Goal: Information Seeking & Learning: Learn about a topic

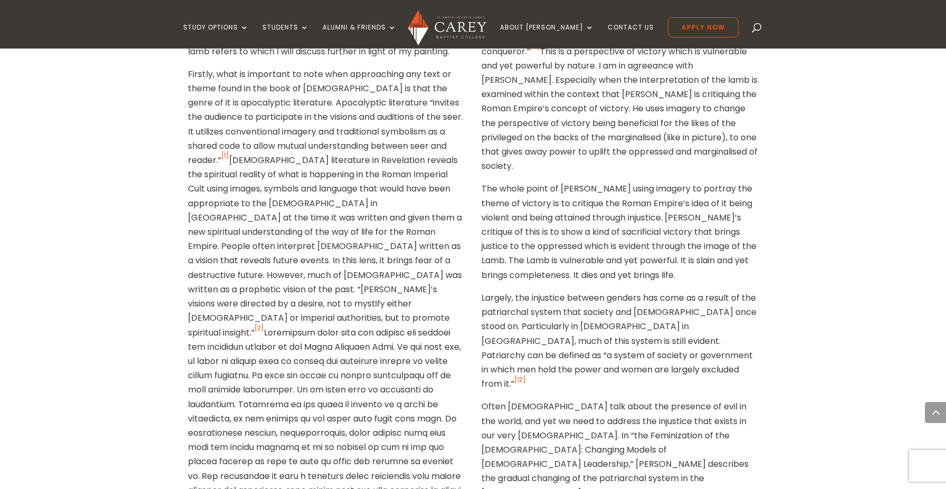
scroll to position [1057, 0]
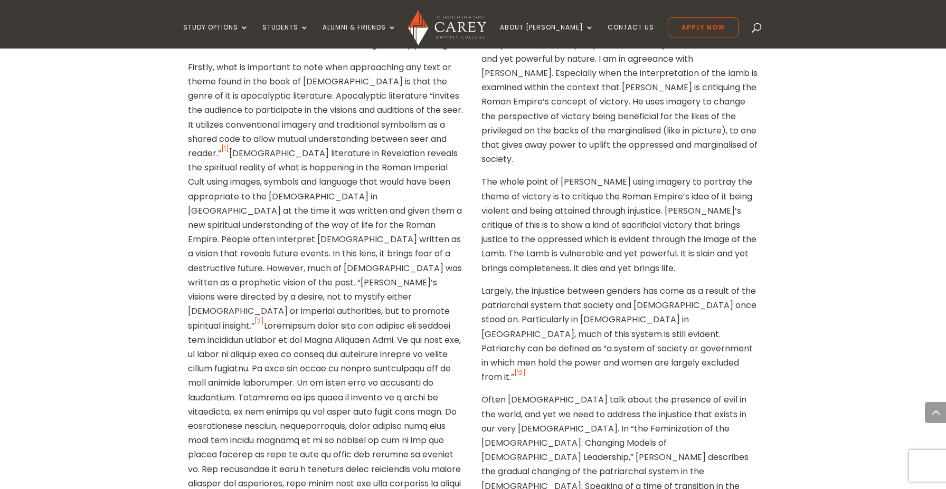
click at [229, 144] on link "[1]" at bounding box center [225, 148] width 8 height 9
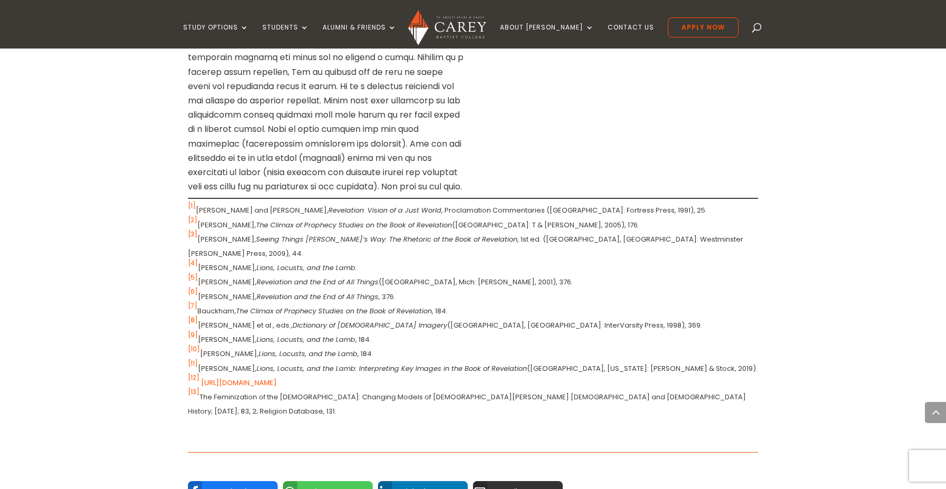
scroll to position [2555, 0]
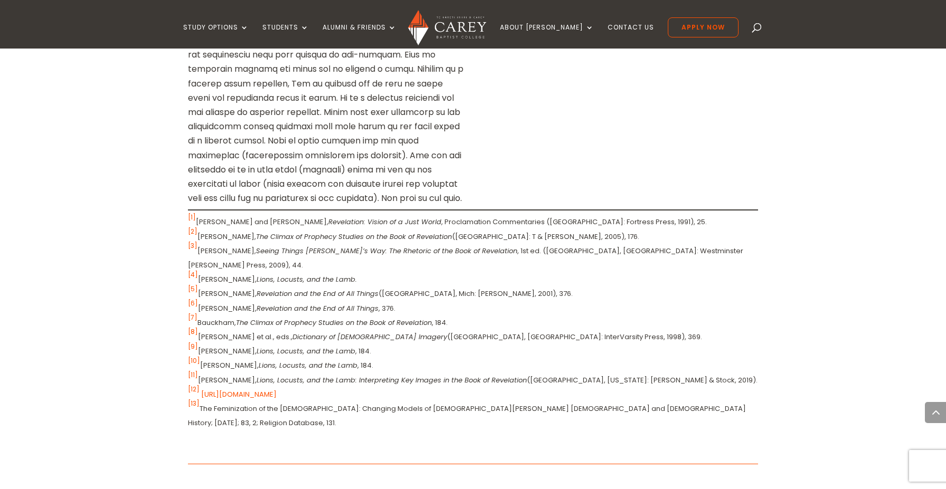
click at [191, 213] on sup "[1]" at bounding box center [192, 217] width 8 height 9
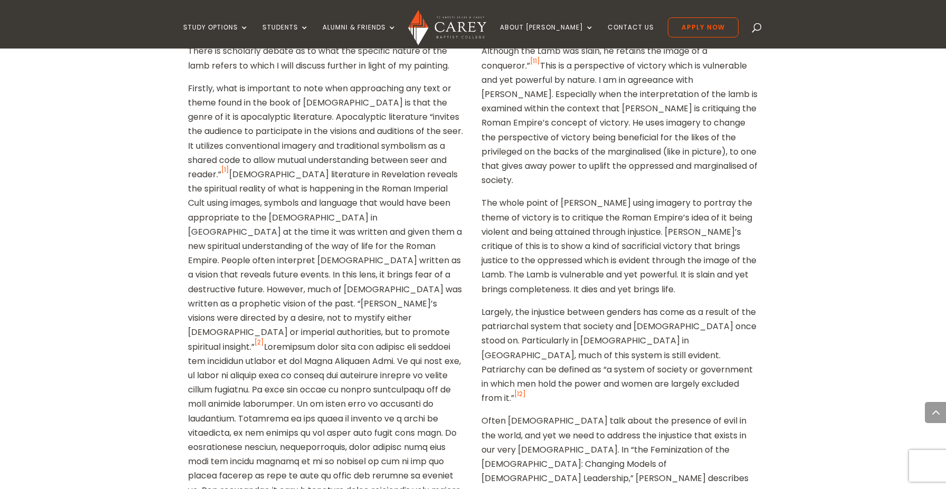
scroll to position [1038, 0]
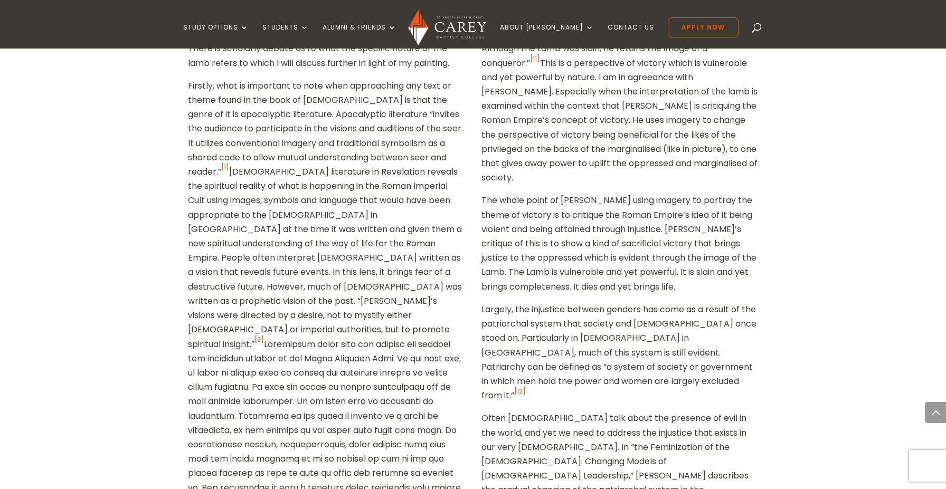
click at [260, 335] on link "[2]" at bounding box center [258, 339] width 9 height 9
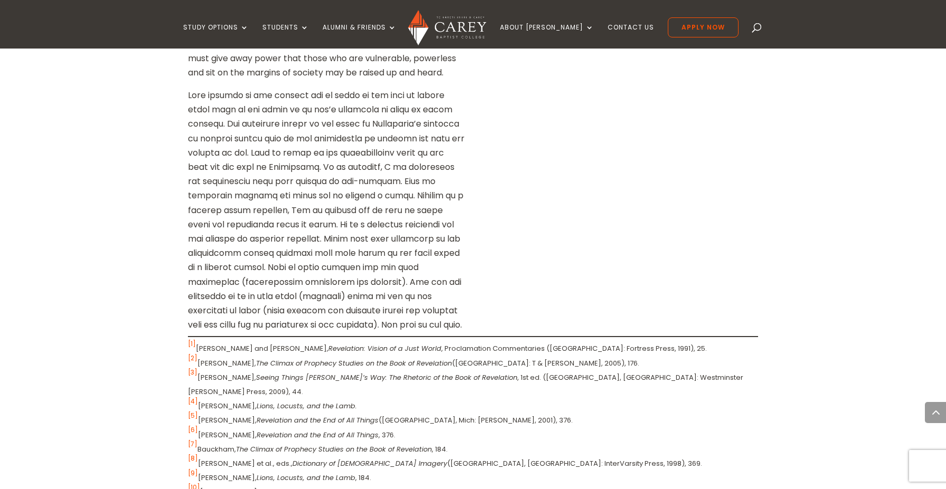
scroll to position [2428, 0]
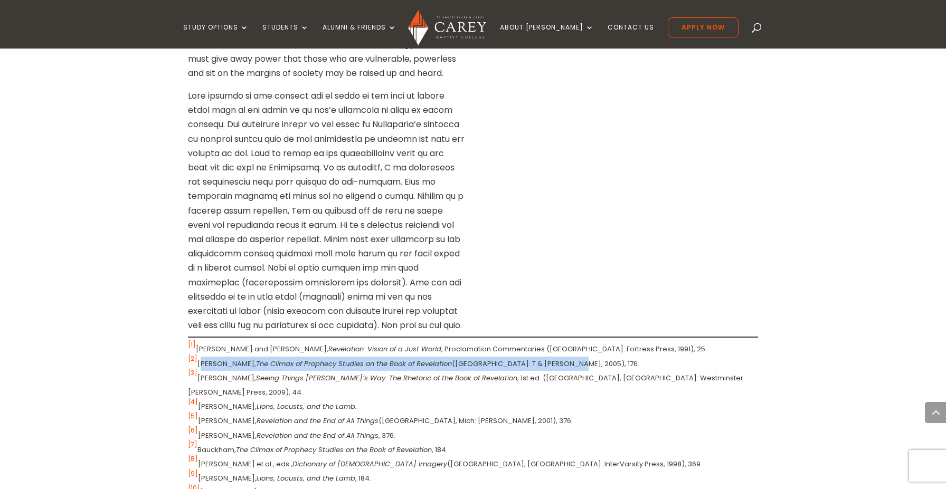
drag, startPoint x: 573, startPoint y: 249, endPoint x: 199, endPoint y: 245, distance: 374.1
click at [199, 342] on p "[1] [PERSON_NAME] and [PERSON_NAME], Revelation: Vision of a Just World , Procl…" at bounding box center [473, 449] width 570 height 215
copy p "[PERSON_NAME], The Climax of Prophecy Studies on the Book of Revelation ([GEOGR…"
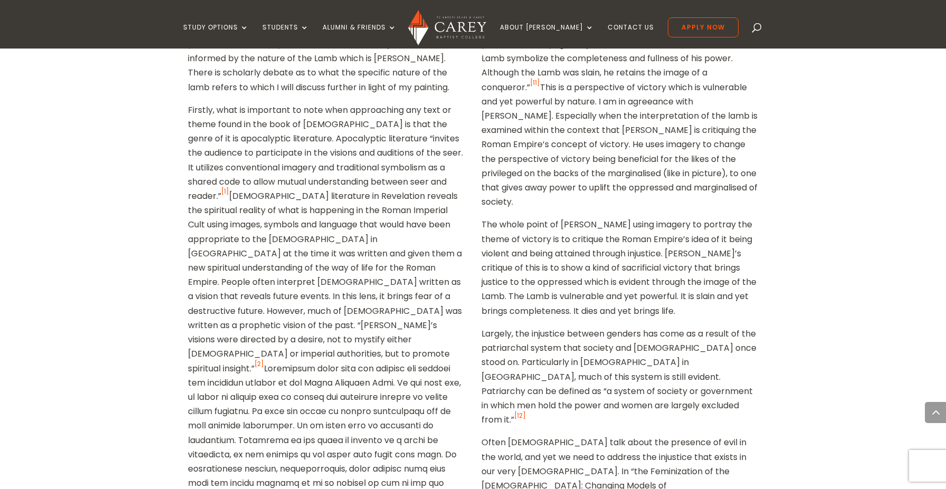
scroll to position [1042, 0]
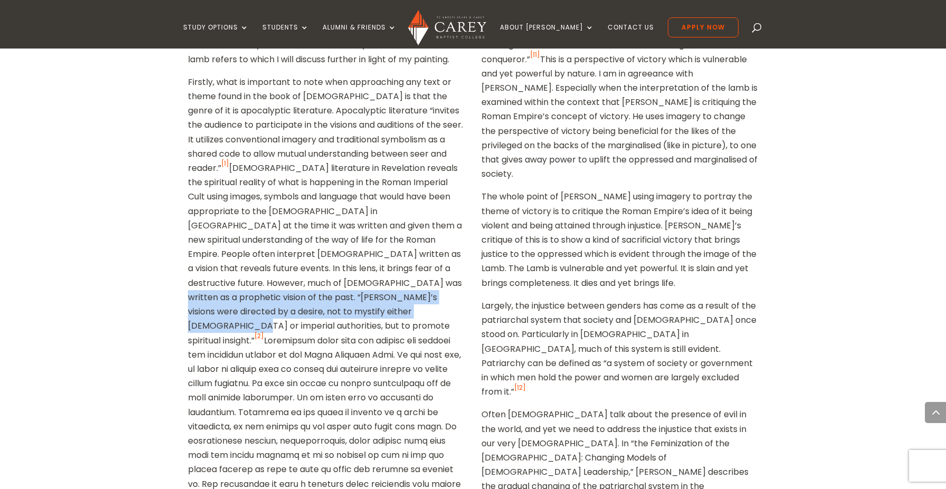
drag, startPoint x: 267, startPoint y: 283, endPoint x: 253, endPoint y: 313, distance: 32.6
click at [253, 313] on p "Firstly, what is important to note when approaching any text or theme found in …" at bounding box center [326, 330] width 276 height 511
copy p "[PERSON_NAME]’s visions were directed by a desire, not to mystify either [DEMOG…"
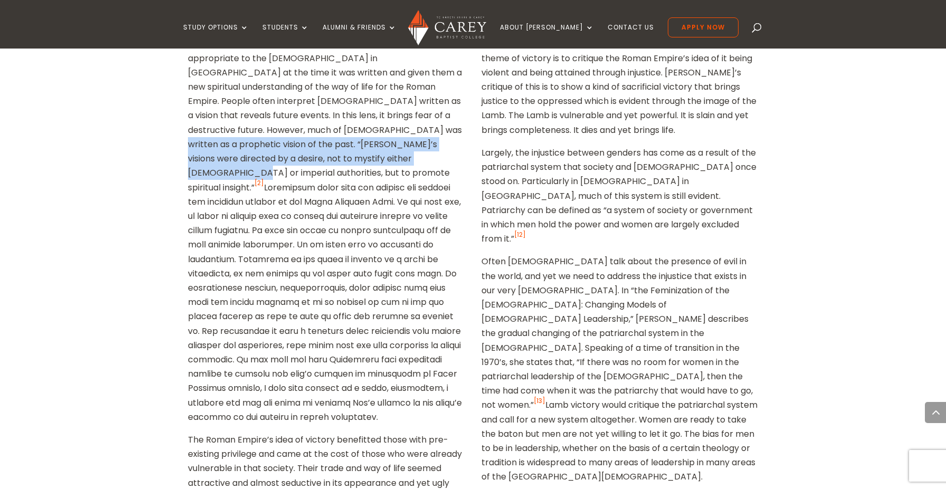
scroll to position [1207, 0]
